Goal: Information Seeking & Learning: Find specific fact

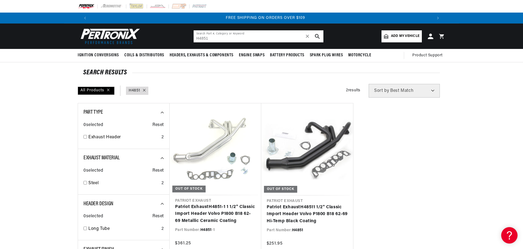
scroll to position [0, 681]
drag, startPoint x: 212, startPoint y: 38, endPoint x: 117, endPoint y: 34, distance: 94.8
click at [117, 34] on header "BETTER SEARCH RESULTS Add your vehicle's year, make, and model to find parts be…" at bounding box center [261, 35] width 395 height 25
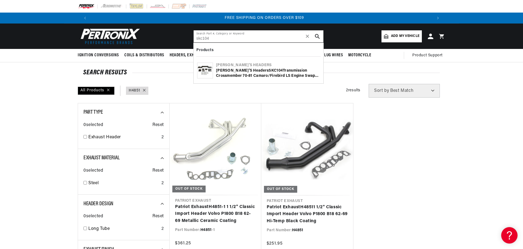
type input "skc104"
click at [249, 66] on div "[PERSON_NAME]'s Headers" at bounding box center [268, 64] width 104 height 5
